Goal: Navigation & Orientation: Find specific page/section

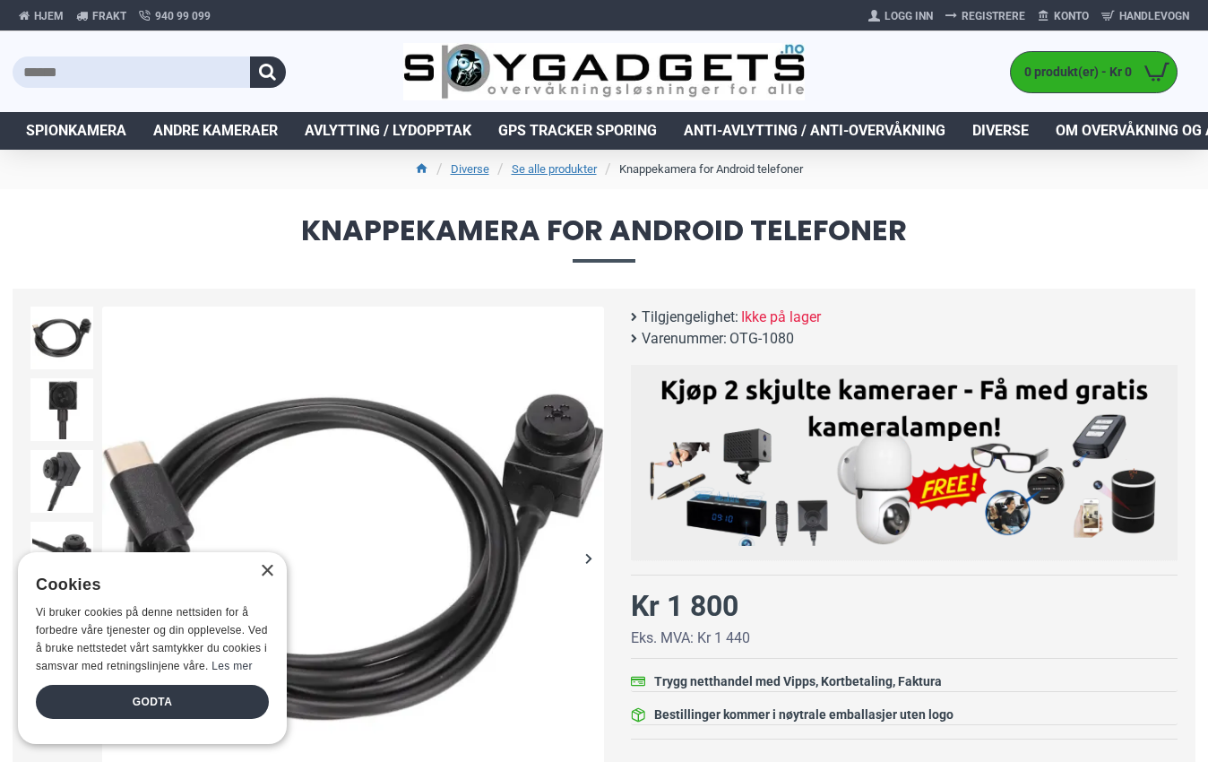
click at [266, 552] on div "× Cookies Vi bruker cookies på denne nettsiden for å forbedre våre tjenester og…" at bounding box center [152, 648] width 269 height 192
click at [273, 552] on div "× Cookies Vi bruker cookies på denne nettsiden for å forbedre våre tjenester og…" at bounding box center [152, 648] width 269 height 192
click at [272, 565] on div "×" at bounding box center [266, 571] width 13 height 13
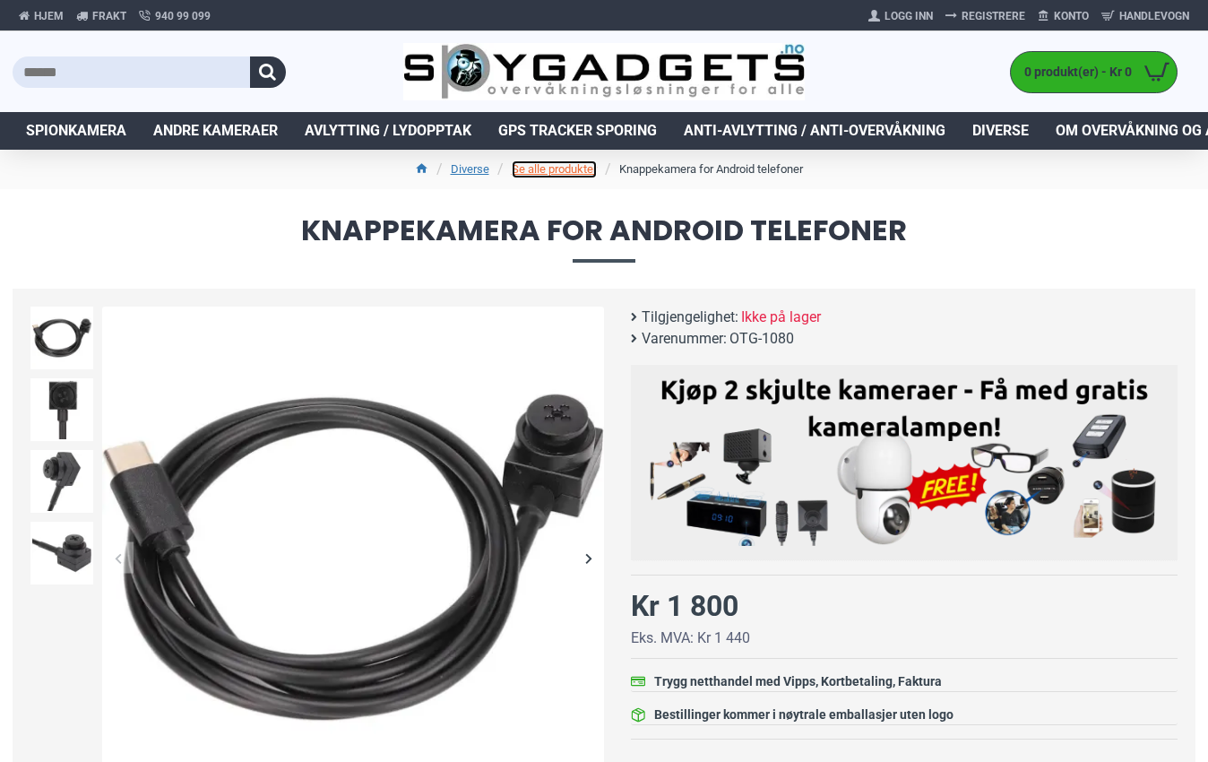
click at [551, 168] on link "Se alle produkter" at bounding box center [554, 169] width 85 height 18
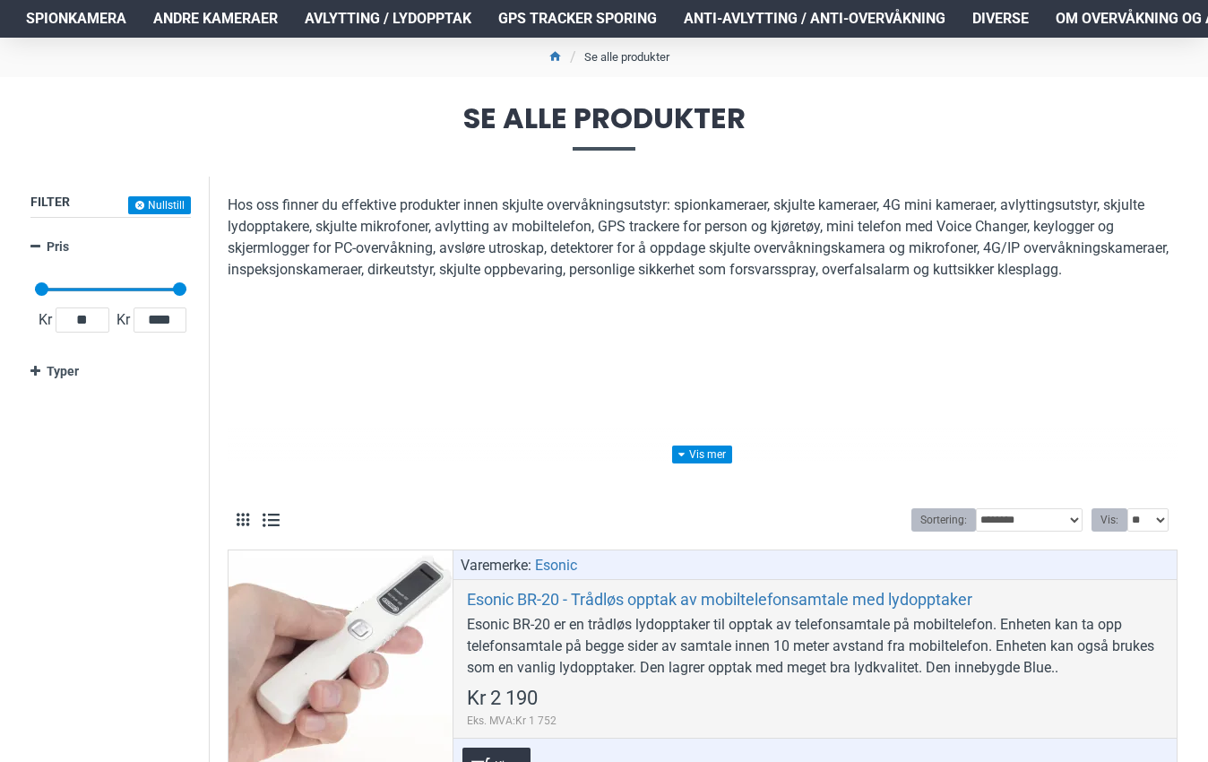
scroll to position [125, 0]
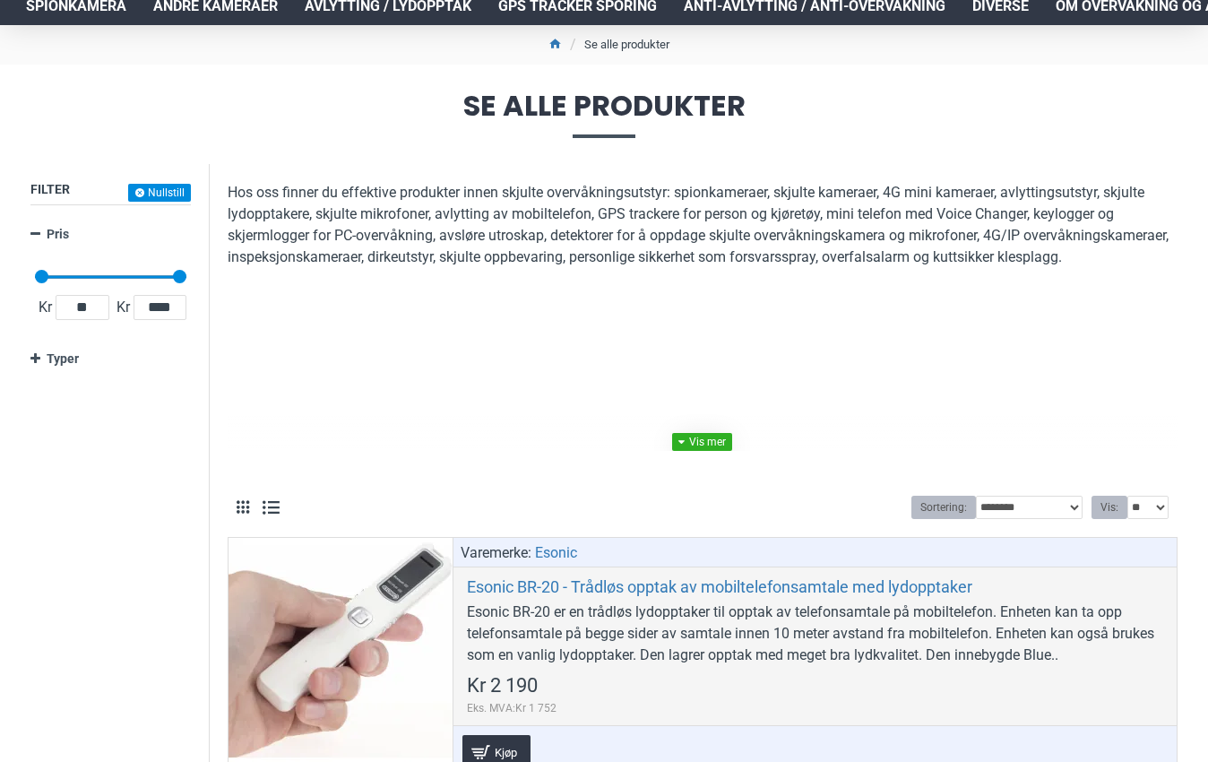
click at [713, 446] on link at bounding box center [702, 442] width 60 height 18
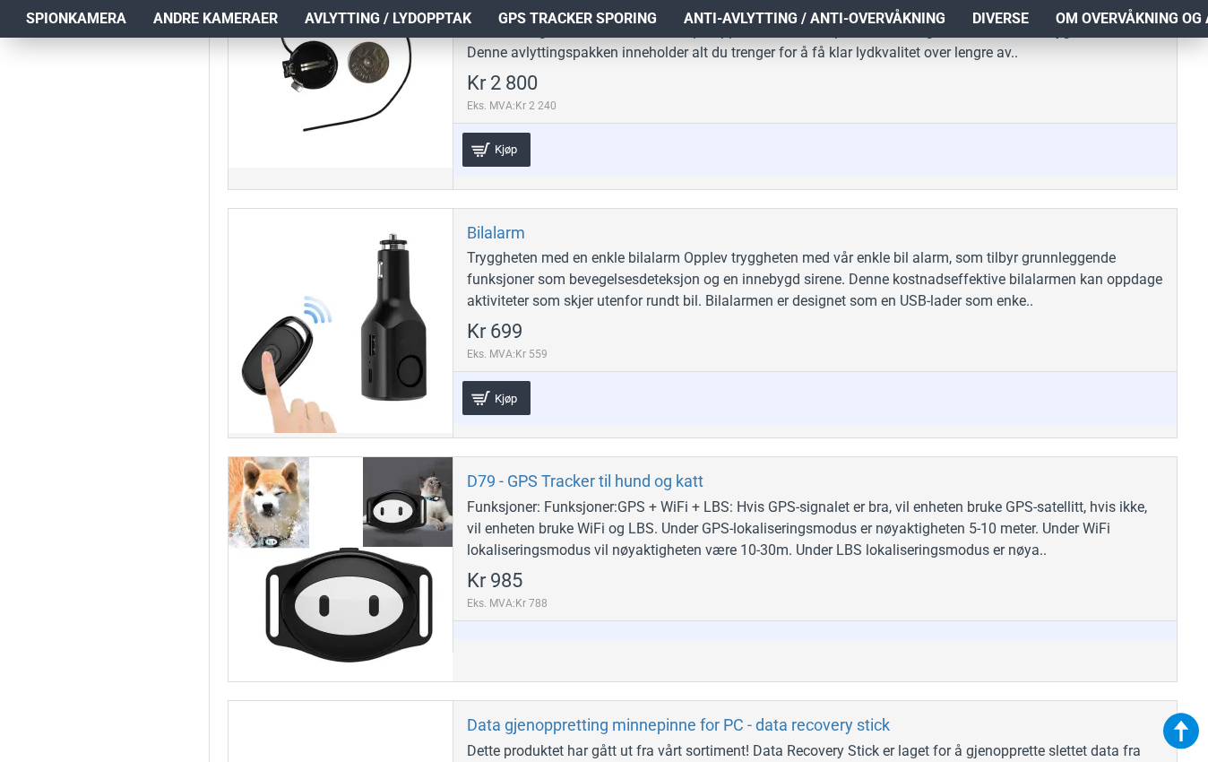
scroll to position [3934, 0]
